Goal: Learn about a topic: Learn about a topic

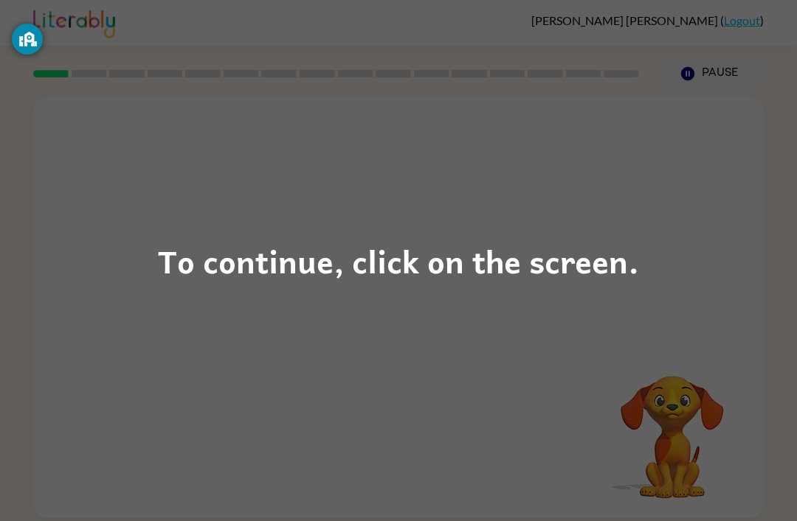
click at [444, 265] on div "To continue, click on the screen." at bounding box center [398, 261] width 481 height 50
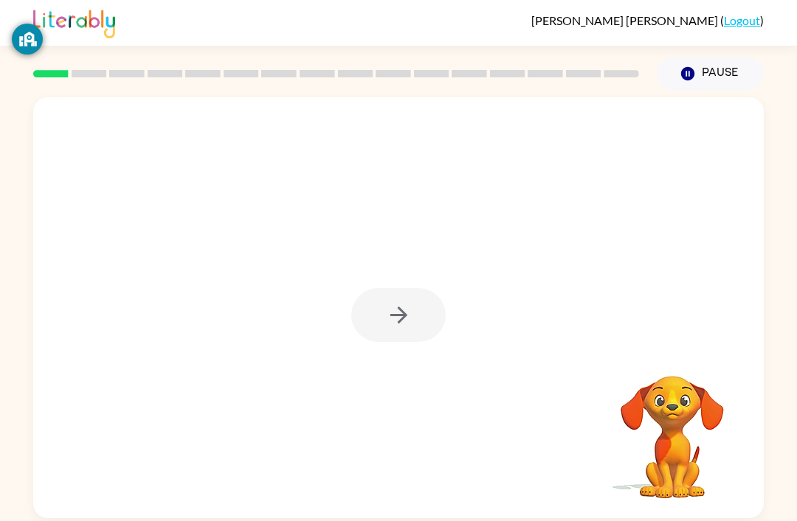
click at [370, 312] on div at bounding box center [398, 315] width 94 height 54
click at [394, 319] on icon "button" at bounding box center [399, 315] width 26 height 26
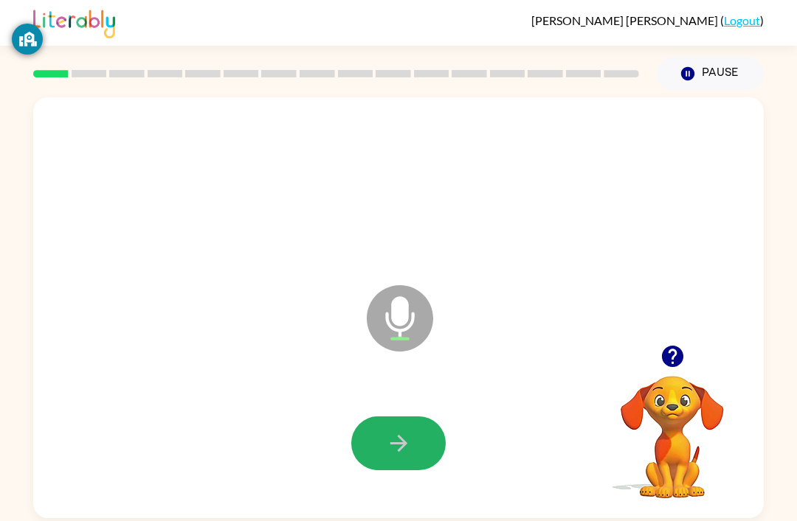
click at [414, 437] on button "button" at bounding box center [398, 444] width 94 height 54
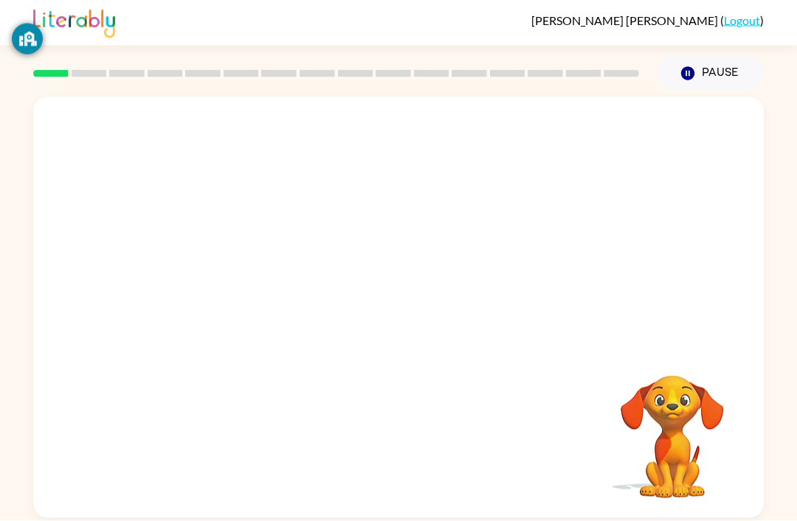
scroll to position [4, 0]
click at [406, 445] on div at bounding box center [398, 444] width 94 height 54
click at [414, 516] on div at bounding box center [398, 307] width 730 height 421
click at [406, 457] on div at bounding box center [398, 444] width 94 height 54
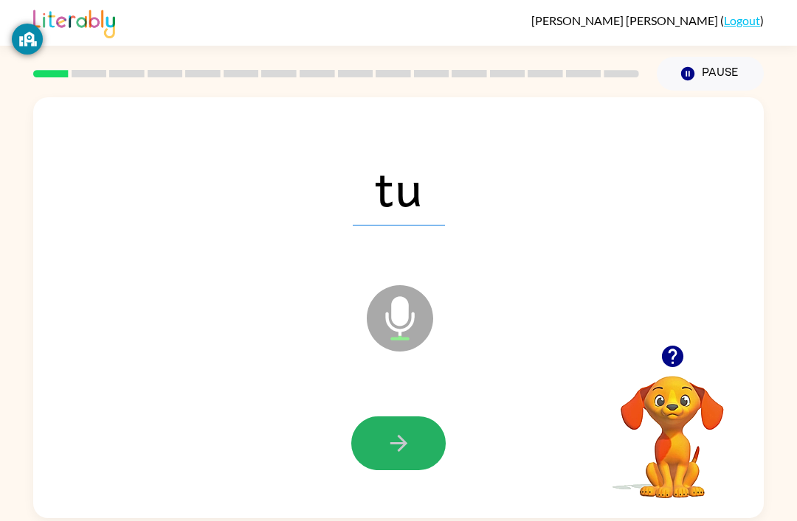
click at [392, 447] on icon "button" at bounding box center [399, 444] width 26 height 26
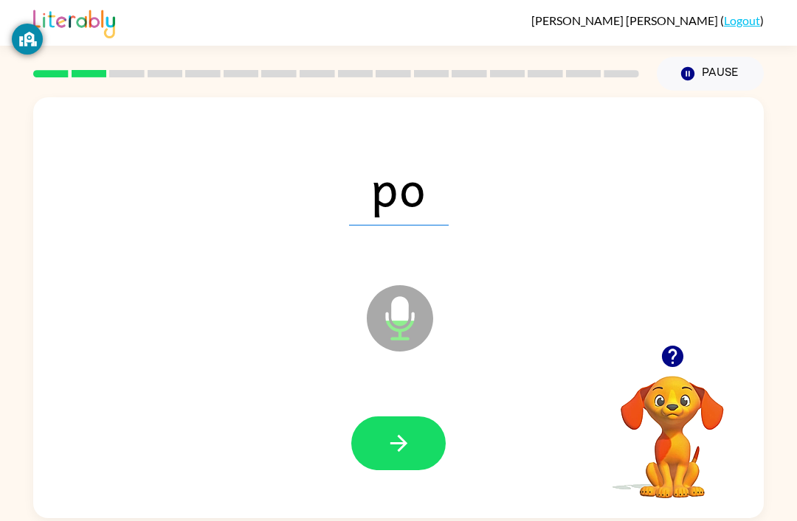
click at [395, 447] on icon "button" at bounding box center [399, 444] width 26 height 26
click at [389, 437] on icon "button" at bounding box center [399, 444] width 26 height 26
click at [398, 444] on icon "button" at bounding box center [399, 444] width 26 height 26
click at [410, 445] on icon "button" at bounding box center [399, 444] width 26 height 26
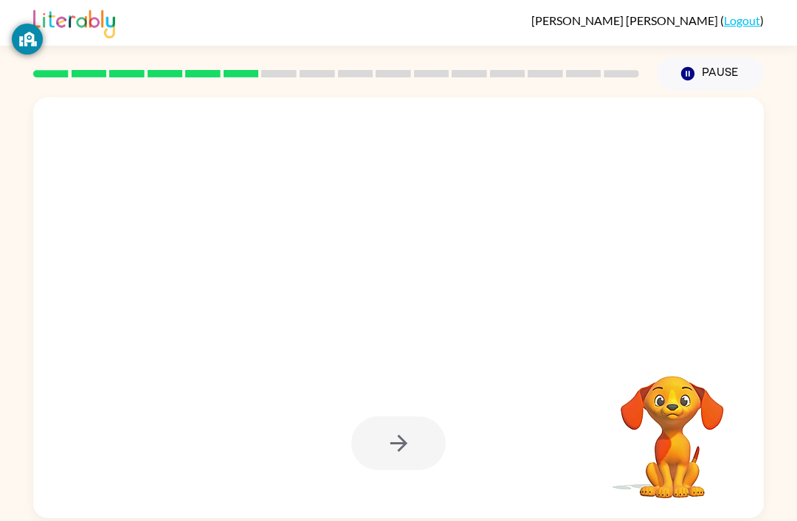
click at [408, 419] on div at bounding box center [398, 444] width 94 height 54
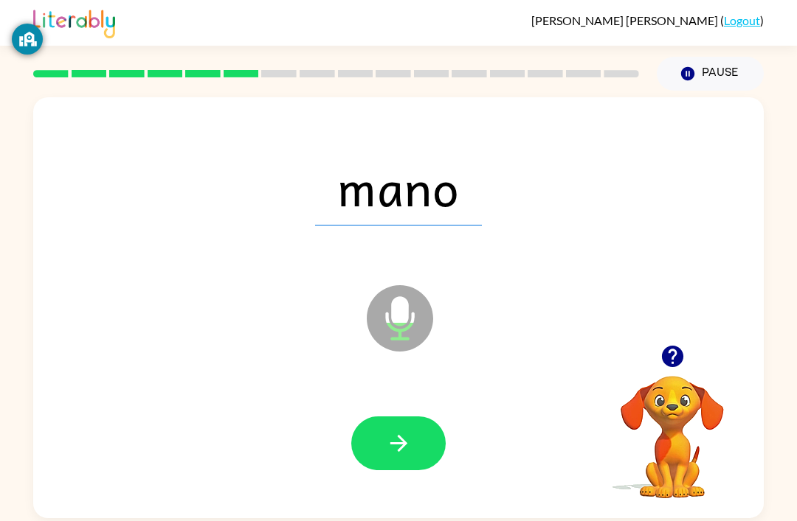
click at [375, 451] on button "button" at bounding box center [398, 444] width 94 height 54
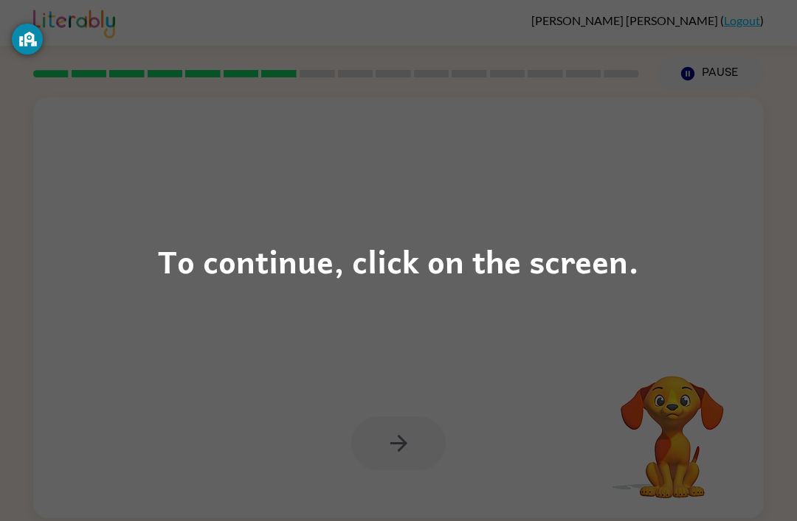
click at [676, 252] on div "To continue, click on the screen." at bounding box center [398, 260] width 797 height 521
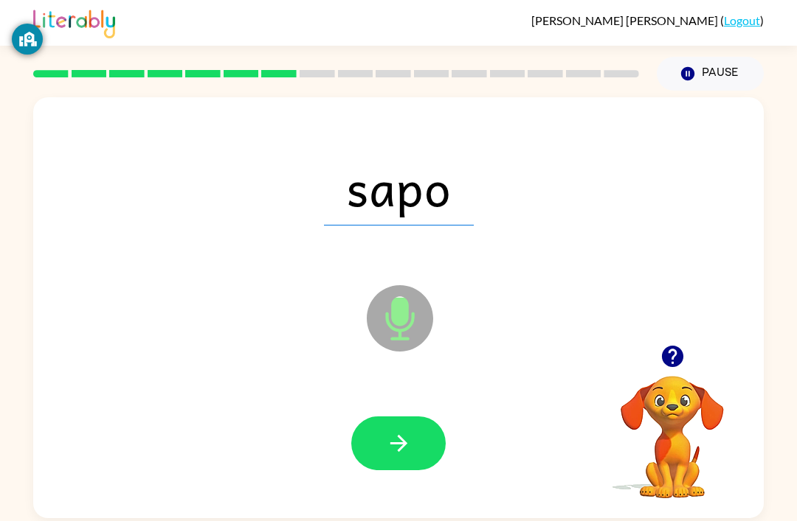
click at [390, 445] on icon "button" at bounding box center [399, 444] width 26 height 26
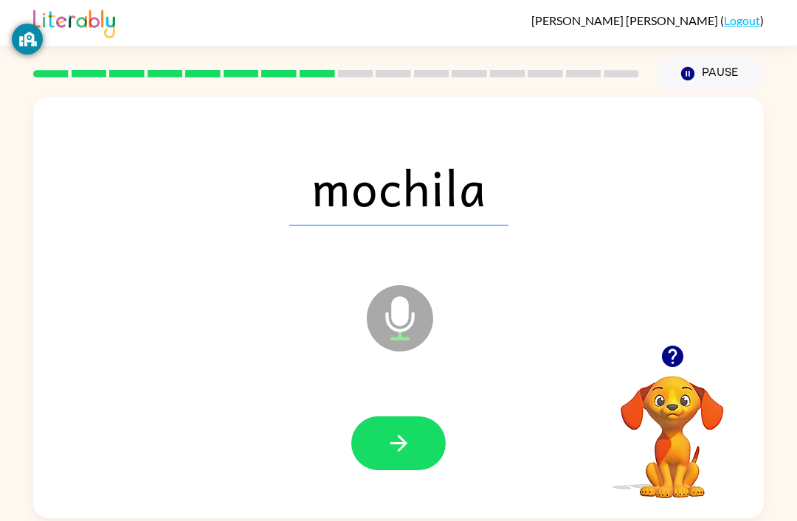
scroll to position [4, 0]
click at [395, 452] on icon "button" at bounding box center [399, 444] width 26 height 26
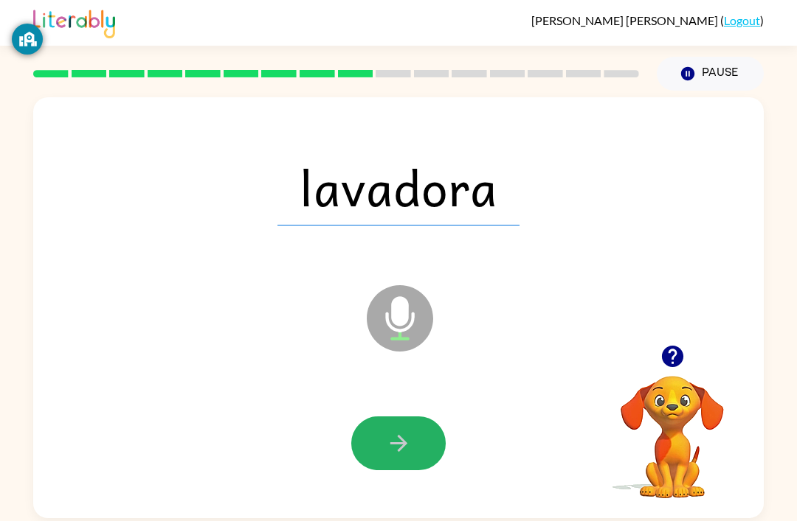
click at [388, 441] on icon "button" at bounding box center [399, 444] width 26 height 26
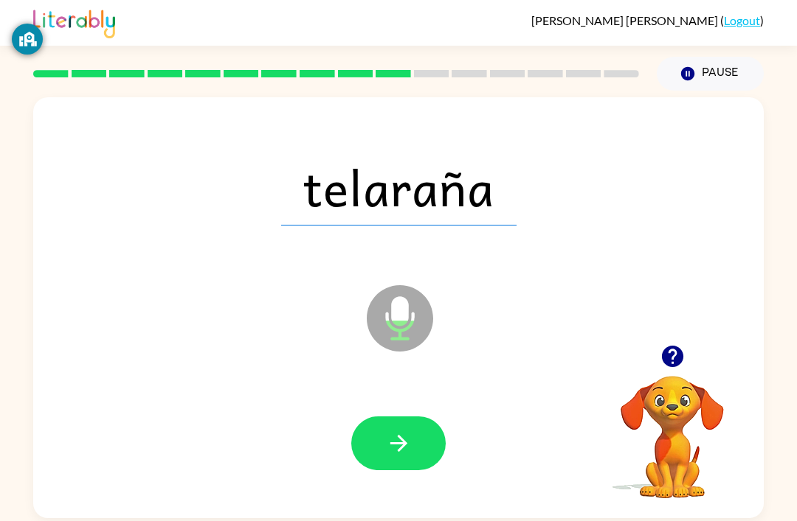
click at [403, 442] on icon "button" at bounding box center [397, 443] width 17 height 17
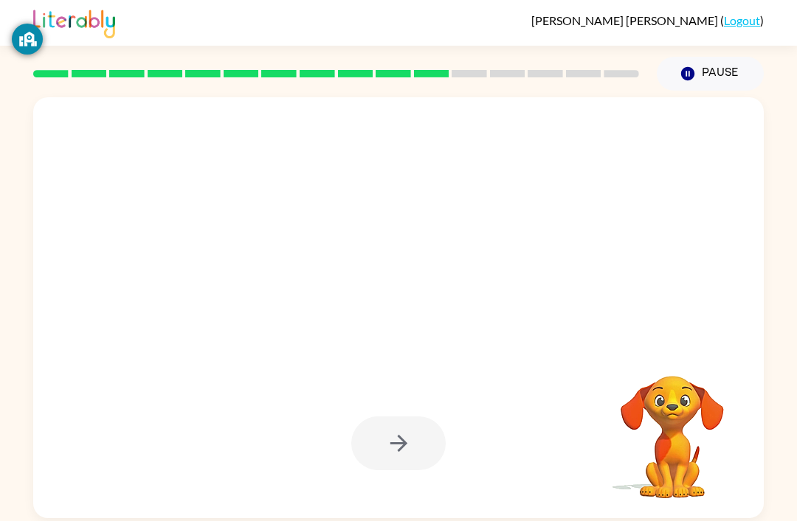
click at [488, 74] on div at bounding box center [335, 74] width 623 height 52
click at [527, 63] on div at bounding box center [335, 74] width 623 height 52
click at [560, 66] on div at bounding box center [335, 74] width 623 height 52
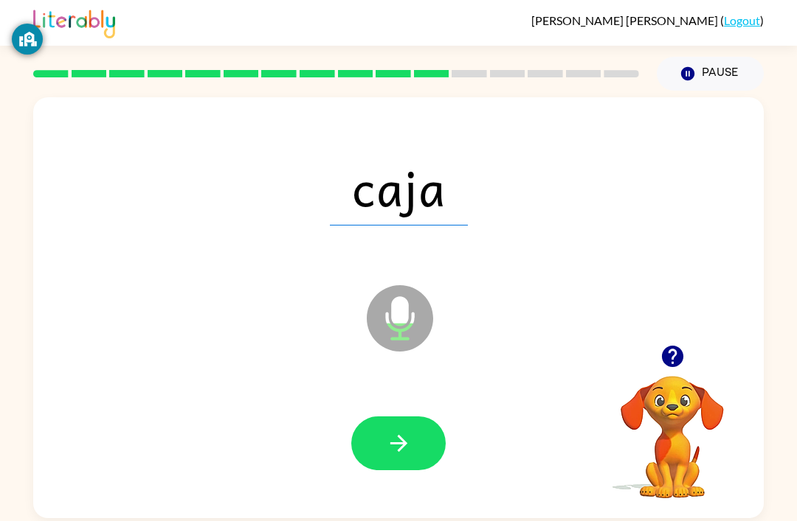
scroll to position [0, 0]
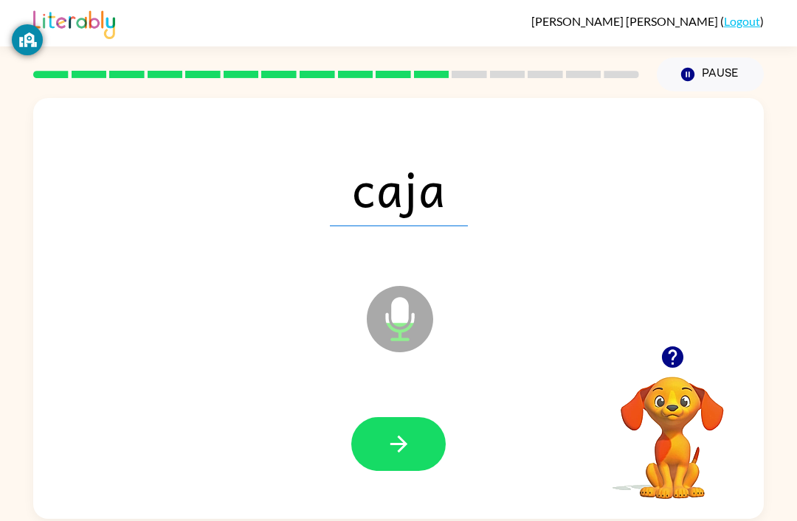
click at [392, 442] on icon "button" at bounding box center [399, 444] width 26 height 26
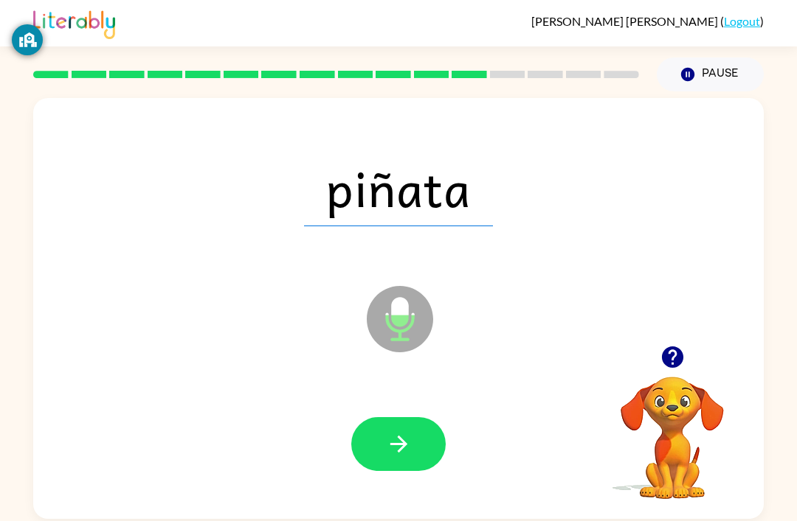
click at [394, 448] on icon "button" at bounding box center [399, 444] width 26 height 26
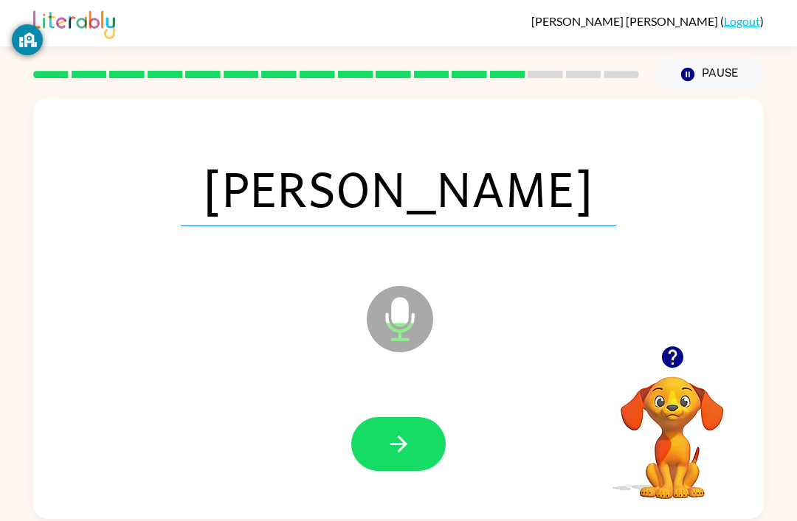
click at [392, 456] on icon "button" at bounding box center [399, 444] width 26 height 26
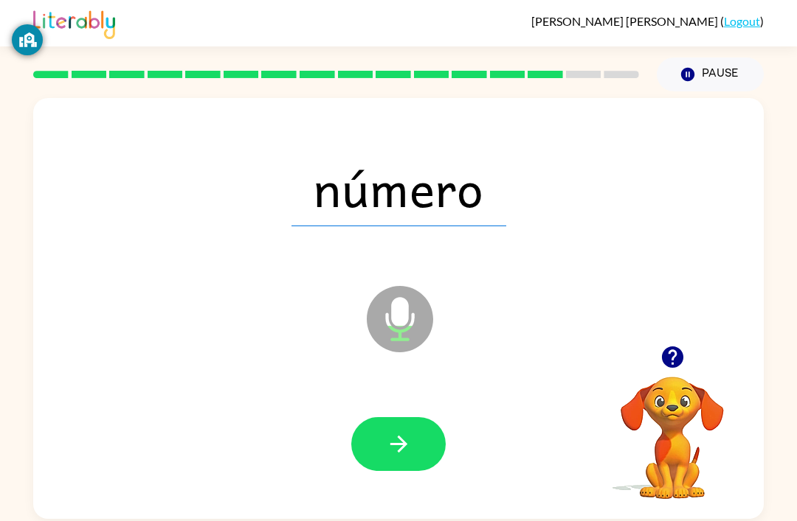
click at [391, 444] on icon "button" at bounding box center [399, 444] width 26 height 26
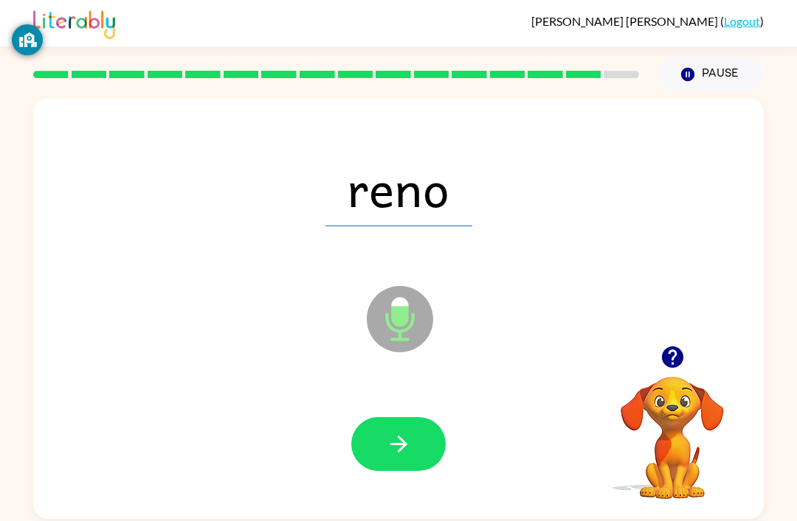
click at [391, 452] on icon "button" at bounding box center [399, 444] width 26 height 26
